Goal: Task Accomplishment & Management: Manage account settings

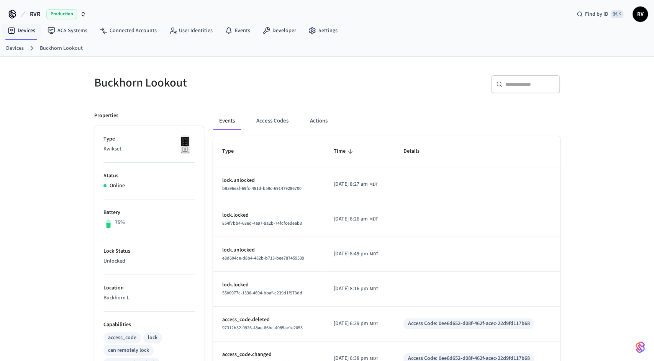
click at [18, 47] on link "Devices" at bounding box center [15, 48] width 18 height 8
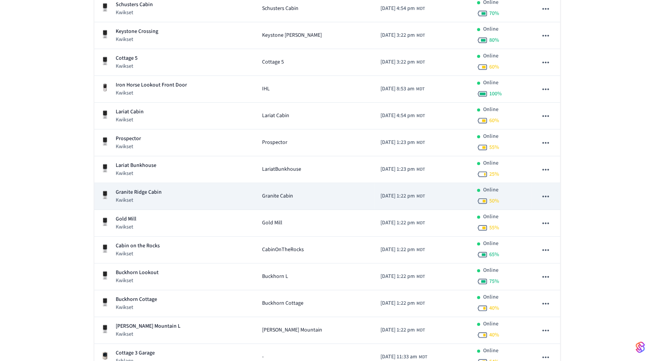
scroll to position [231, 0]
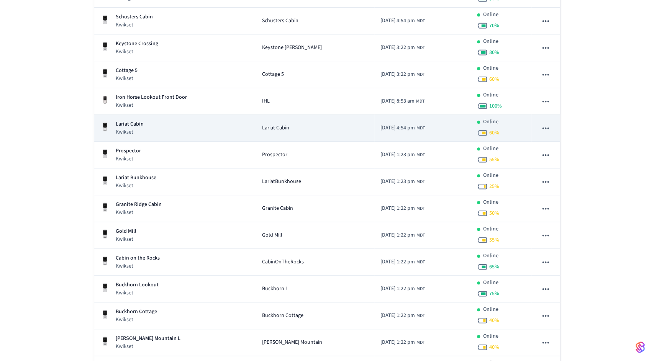
click at [128, 133] on p "Kwikset" at bounding box center [130, 132] width 28 height 8
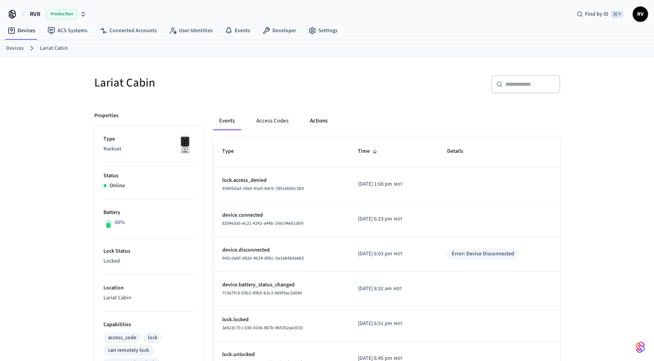
click at [320, 127] on button "Actions" at bounding box center [319, 121] width 30 height 18
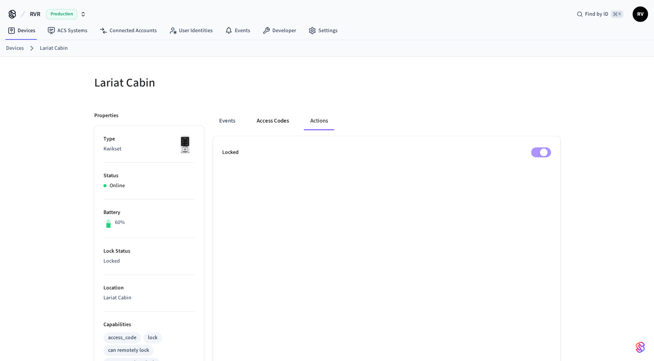
click at [268, 120] on button "Access Codes" at bounding box center [273, 121] width 44 height 18
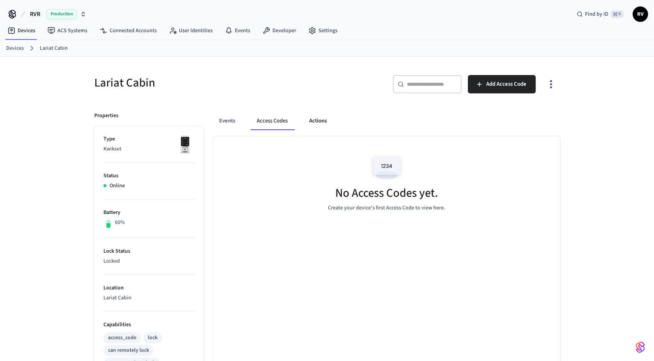
click at [306, 122] on button "Actions" at bounding box center [318, 121] width 30 height 18
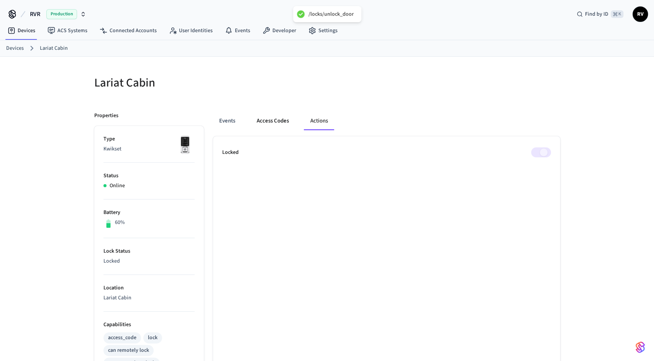
click at [267, 122] on button "Access Codes" at bounding box center [273, 121] width 44 height 18
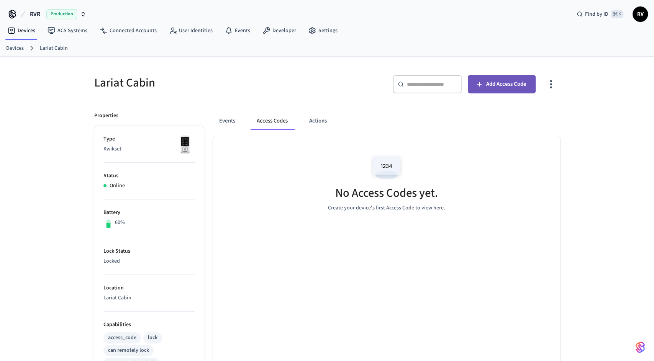
click at [508, 77] on button "Add Access Code" at bounding box center [502, 84] width 68 height 18
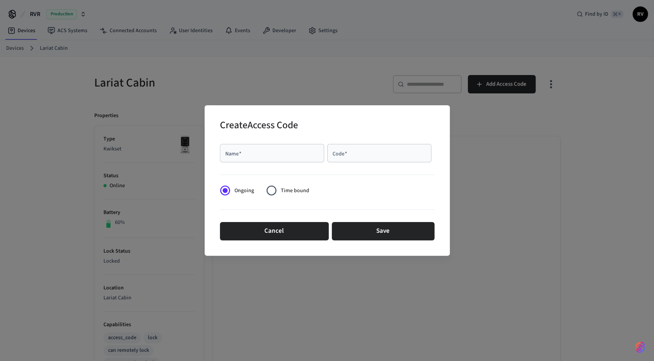
click at [289, 148] on div "Name   *" at bounding box center [272, 153] width 104 height 18
